Goal: Task Accomplishment & Management: Complete application form

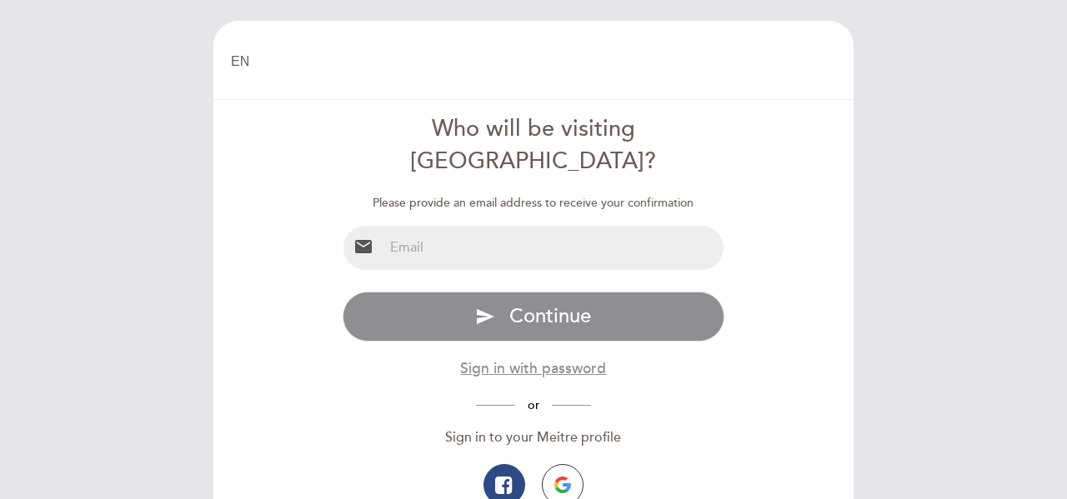
click at [508, 238] on div "email" at bounding box center [534, 248] width 383 height 46
click at [510, 226] on input "email" at bounding box center [553, 248] width 341 height 44
type input "[EMAIL_ADDRESS][DOMAIN_NAME]"
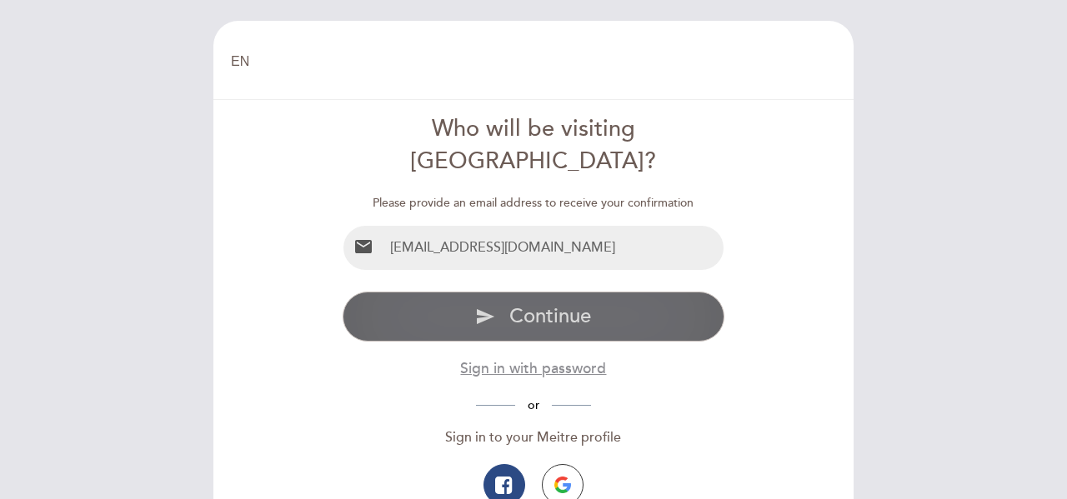
click at [534, 304] on span "Continue" at bounding box center [550, 316] width 82 height 24
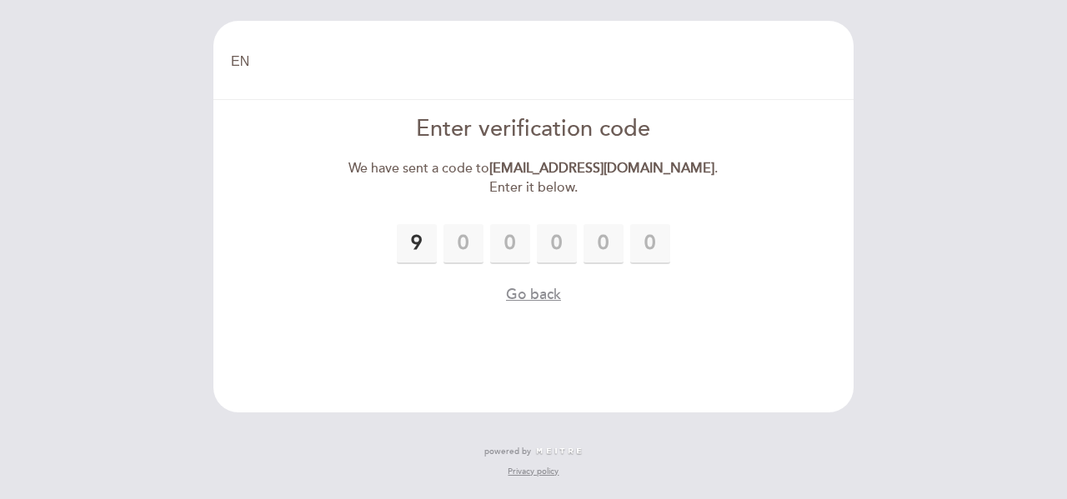
type input "9"
type input "8"
type input "7"
type input "3"
type input "6"
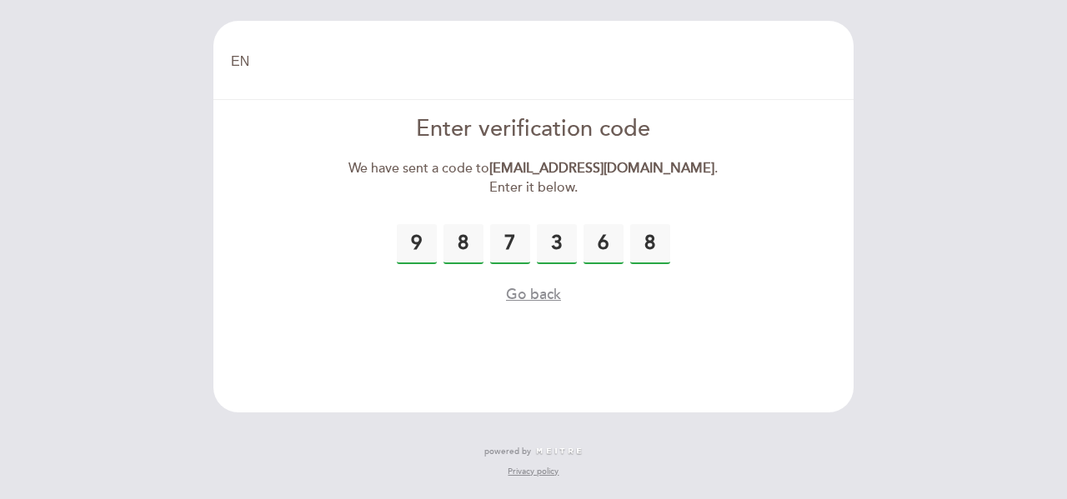
type input "8"
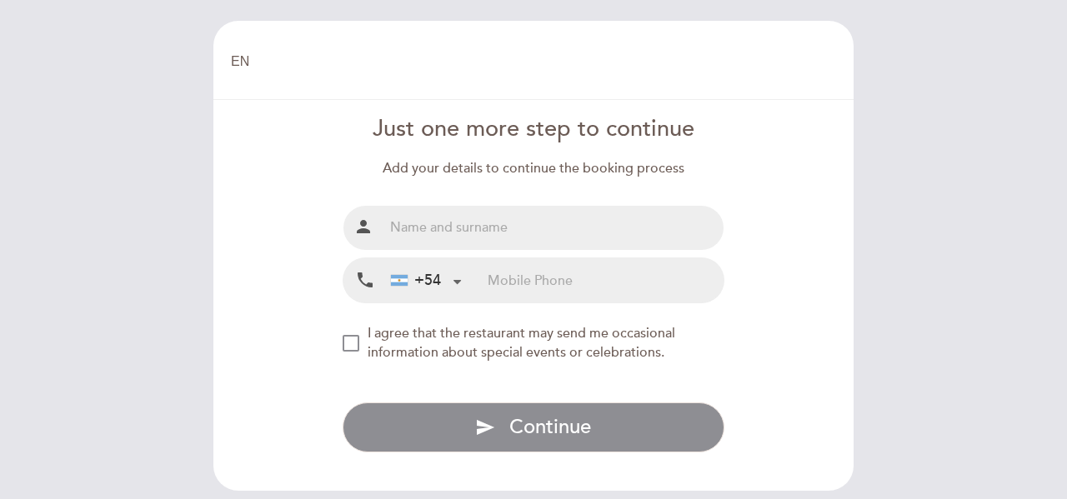
click at [472, 236] on input "text" at bounding box center [553, 228] width 341 height 44
type input "[PERSON_NAME]"
click at [496, 289] on input "tel" at bounding box center [606, 280] width 236 height 44
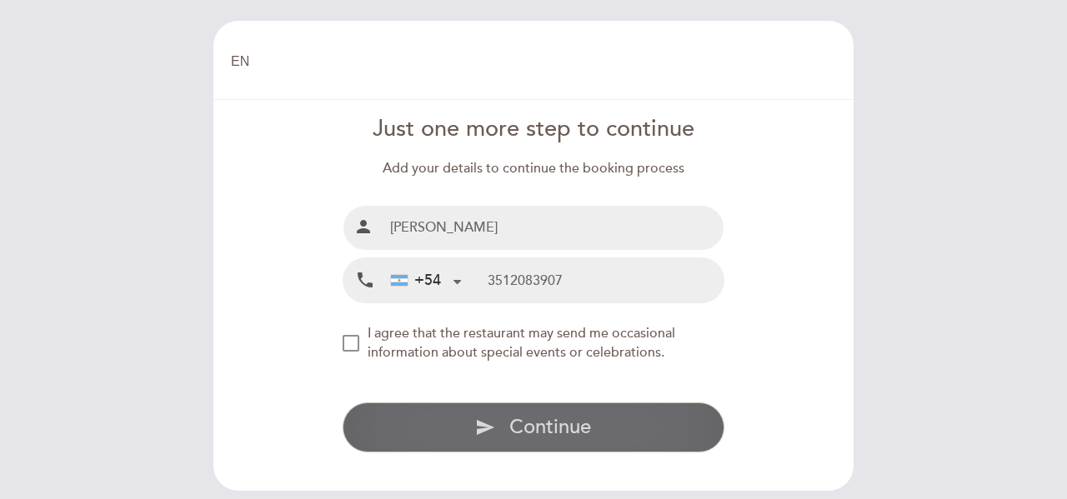
type input "3512083907"
click at [564, 435] on span "Continue" at bounding box center [550, 427] width 82 height 24
